Goal: Check status

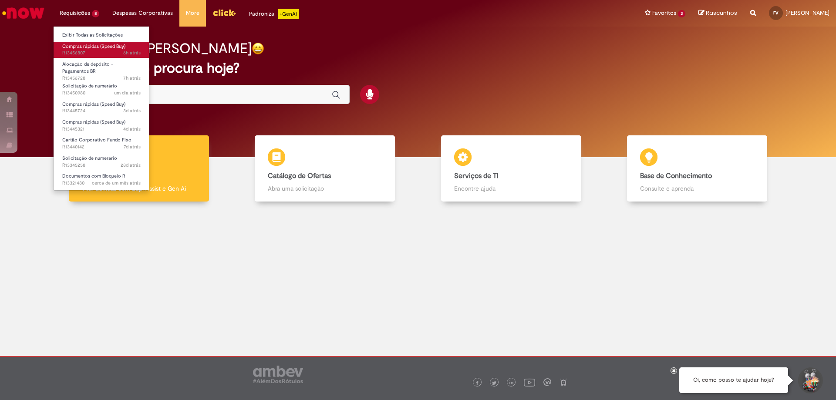
click at [86, 49] on span "Compras rápidas (Speed Buy)" at bounding box center [93, 46] width 63 height 7
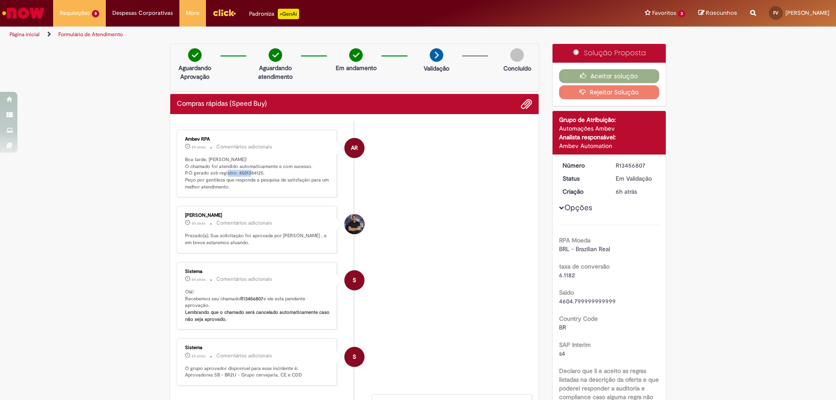
drag, startPoint x: 233, startPoint y: 175, endPoint x: 257, endPoint y: 174, distance: 24.4
click at [257, 174] on p "Boa tarde, [PERSON_NAME]! O chamado foi atendido automaticamente e com sucesso.…" at bounding box center [257, 173] width 145 height 34
copy p "4501384125"
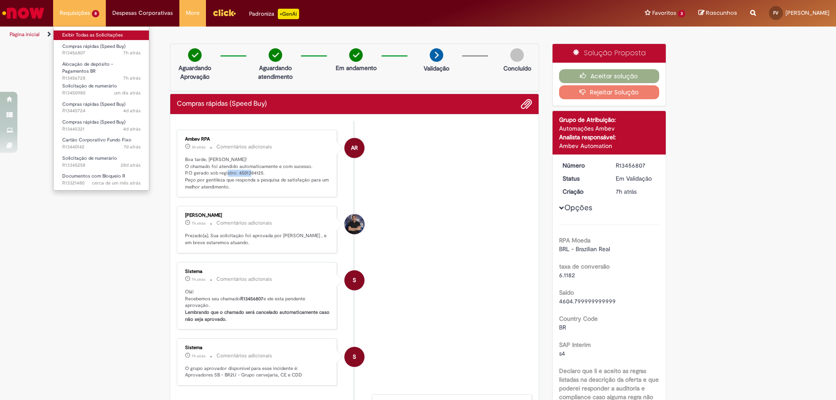
click at [85, 36] on link "Exibir Todas as Solicitações" at bounding box center [102, 35] width 96 height 10
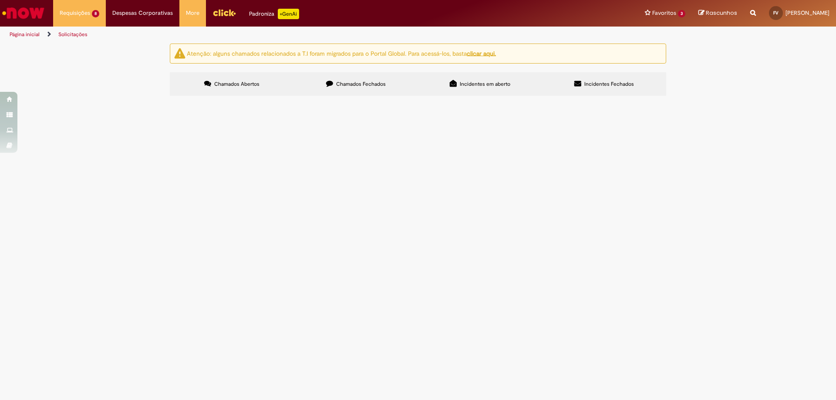
click at [369, 85] on span "Chamados Fechados" at bounding box center [361, 84] width 50 height 7
click at [0, 0] on link at bounding box center [0, 0] width 0 height 0
click at [27, 32] on link "Página inicial" at bounding box center [25, 34] width 30 height 7
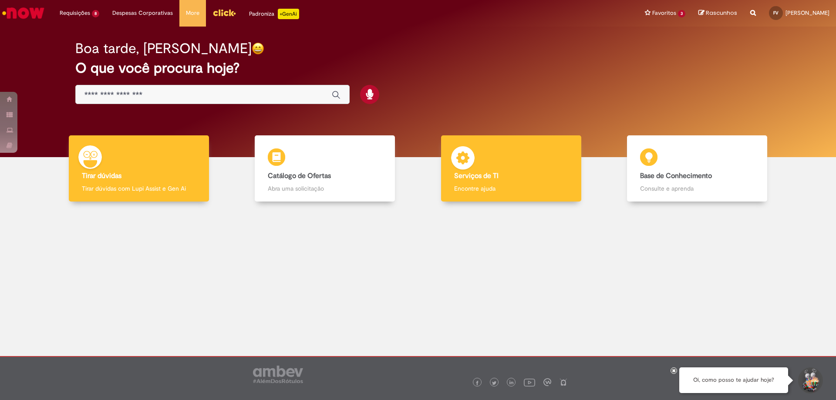
click at [501, 175] on h4 "Serviços de TI" at bounding box center [511, 176] width 114 height 8
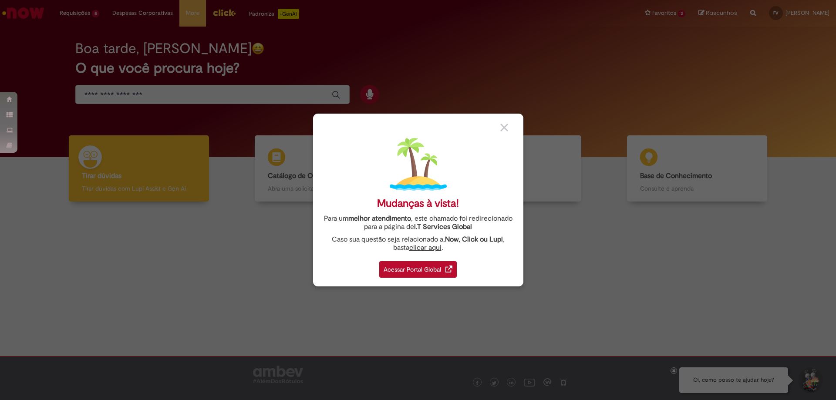
click at [410, 268] on div "Acessar Portal Global" at bounding box center [417, 269] width 77 height 17
